Goal: Task Accomplishment & Management: Use online tool/utility

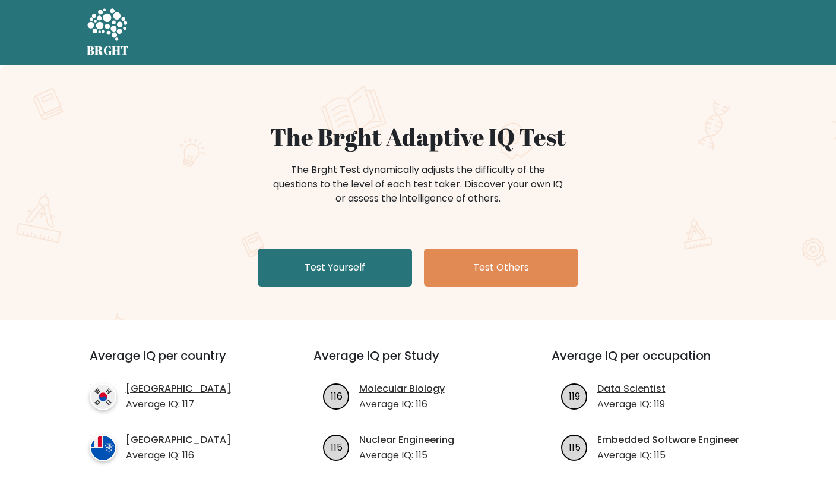
click at [772, 32] on nav "BRGHT BRGHT" at bounding box center [418, 32] width 836 height 65
click at [370, 249] on link "Test Yourself" at bounding box center [335, 267] width 154 height 38
click at [367, 263] on link "Test Yourself" at bounding box center [335, 267] width 154 height 38
click at [339, 265] on link "Test Yourself" at bounding box center [335, 267] width 154 height 38
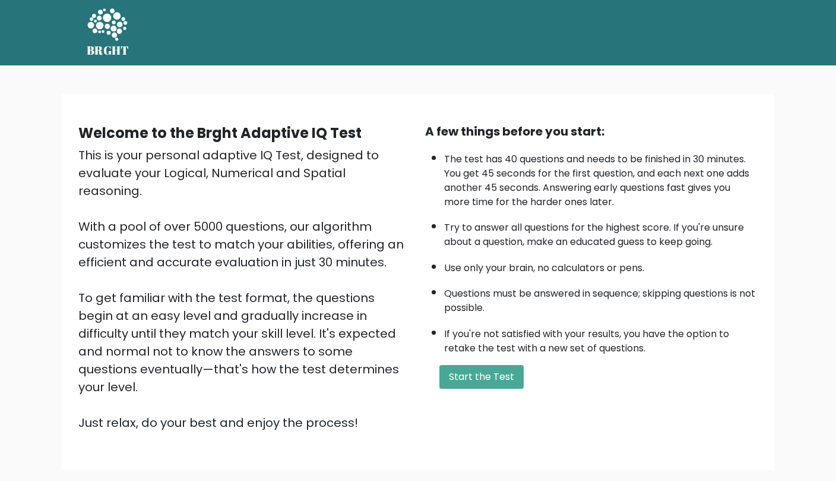
click at [500, 383] on button "Start the Test" at bounding box center [482, 377] width 84 height 24
